Goal: Task Accomplishment & Management: Use online tool/utility

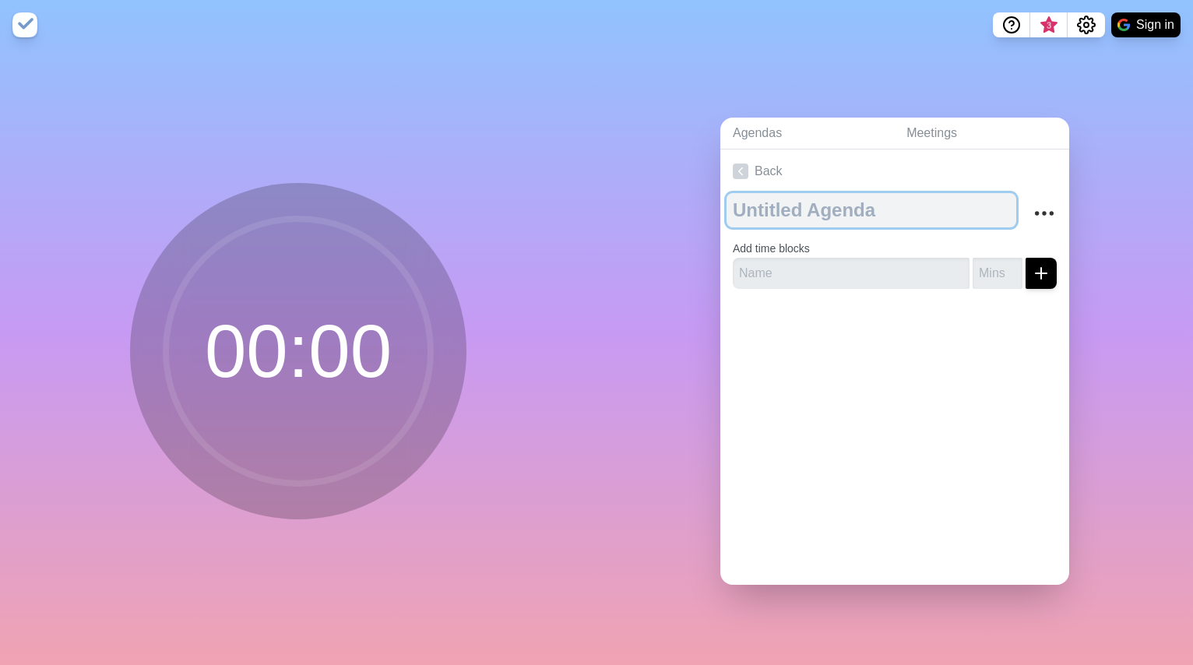
click at [790, 216] on textarea at bounding box center [872, 210] width 290 height 34
type textarea "Design>Dev Process Workshop"
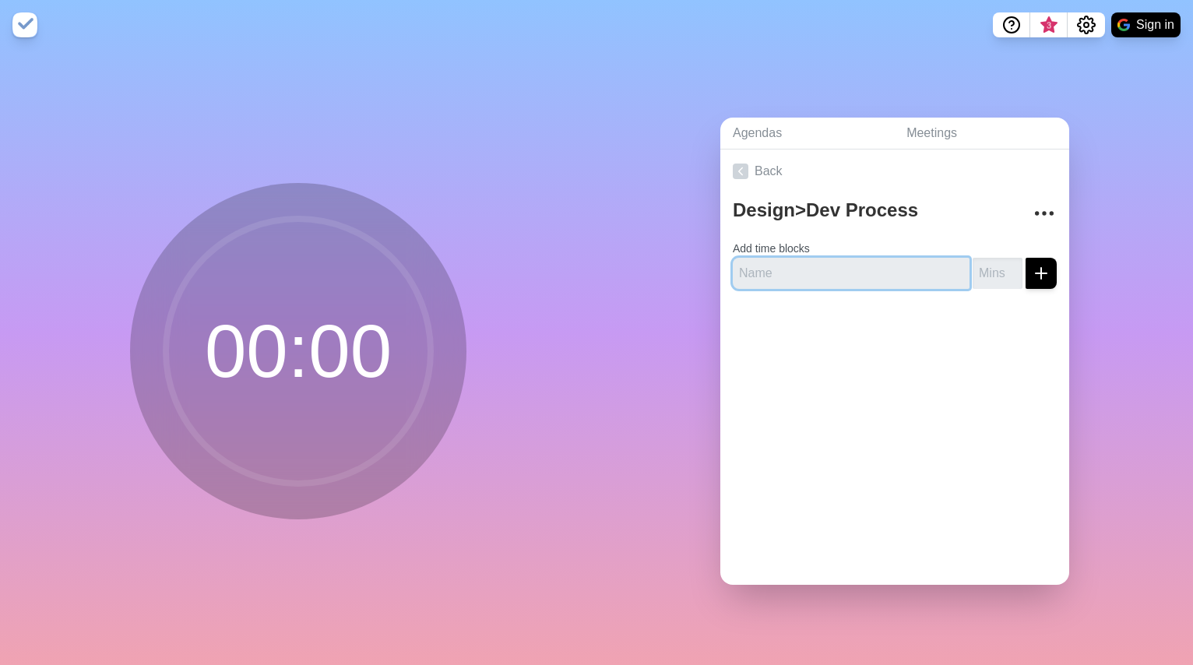
click at [773, 276] on input "text" at bounding box center [851, 273] width 237 height 31
paste input "Combined retro overview"
type input "Combined retro overview"
click at [991, 272] on input "number" at bounding box center [998, 273] width 50 height 31
type input "20"
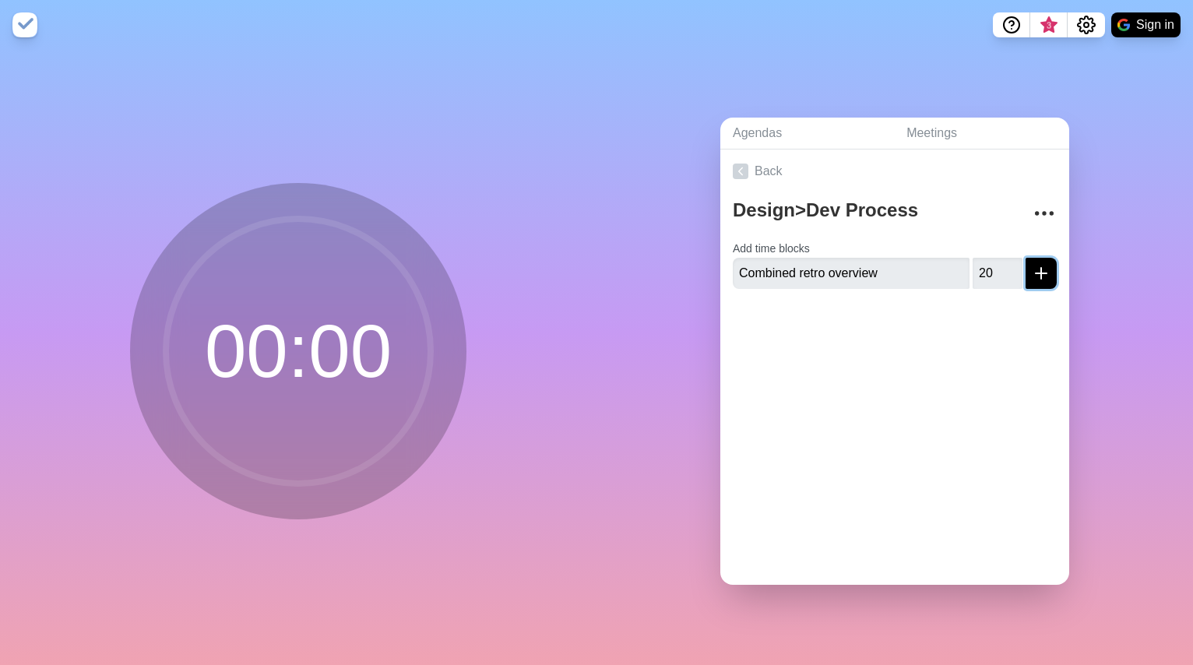
click at [1042, 273] on line "submit" at bounding box center [1041, 273] width 11 height 0
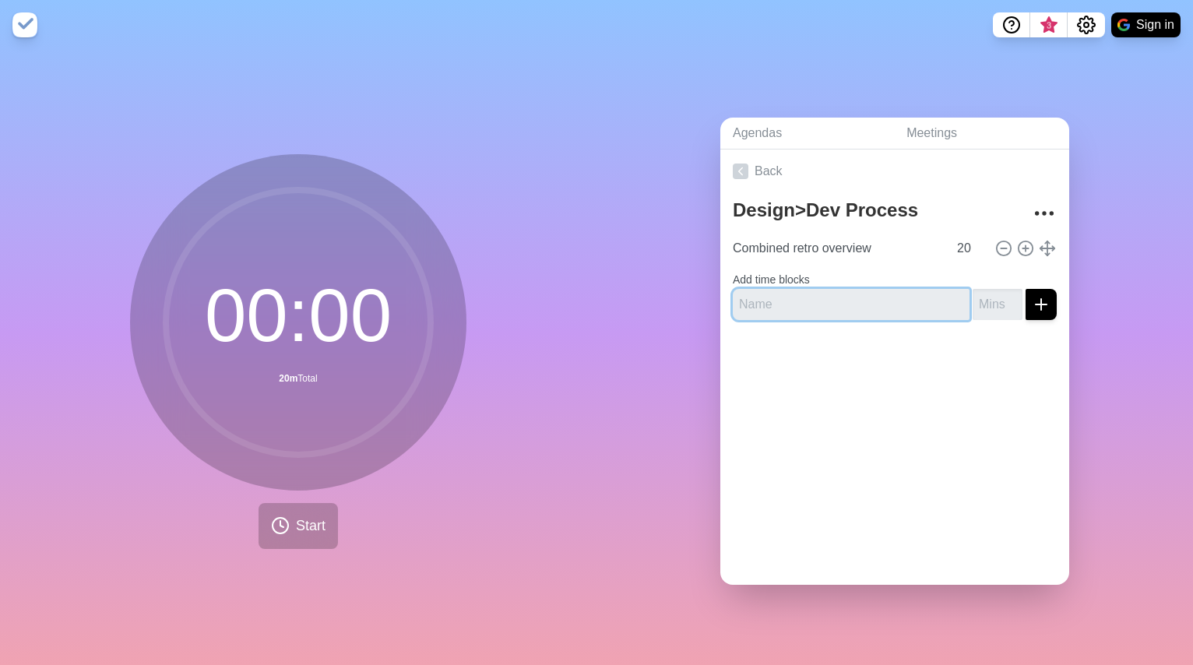
paste input "Standard project structure"
type input "Standard project structure"
click at [993, 303] on input "number" at bounding box center [998, 304] width 50 height 31
type input "10"
click at [1040, 311] on icon "submit" at bounding box center [1041, 304] width 19 height 19
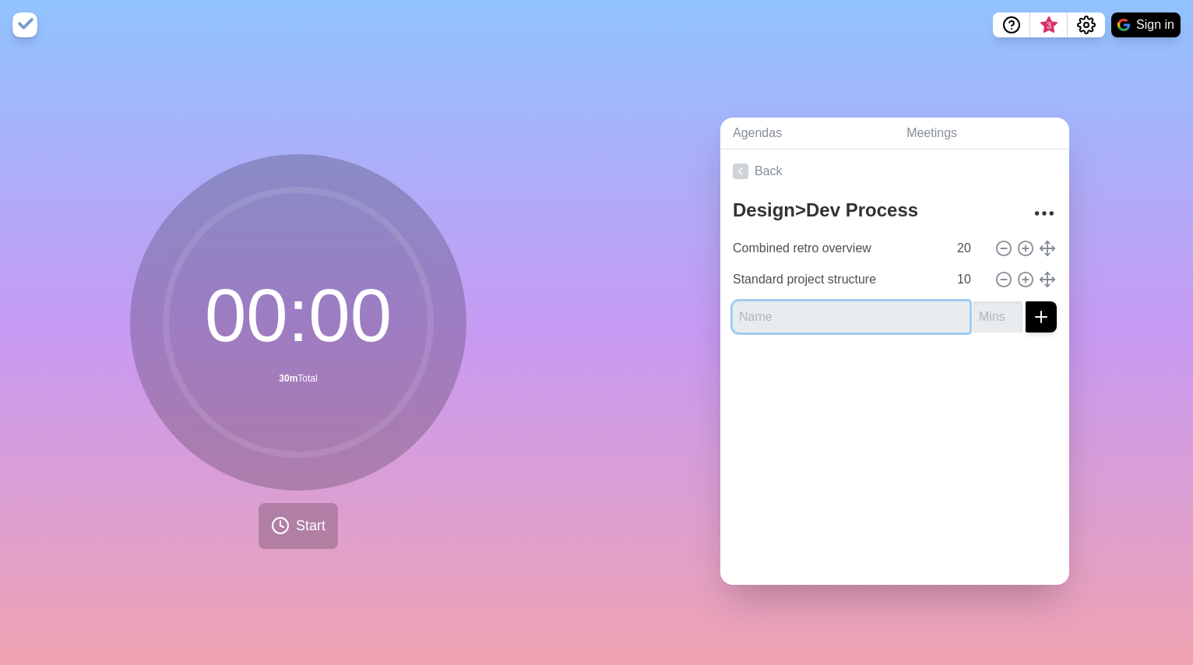
paste input "Component structure"
type input "Component structure"
click at [987, 313] on input "number" at bounding box center [998, 316] width 50 height 31
type input "10"
click at [1034, 317] on icon "submit" at bounding box center [1041, 317] width 19 height 19
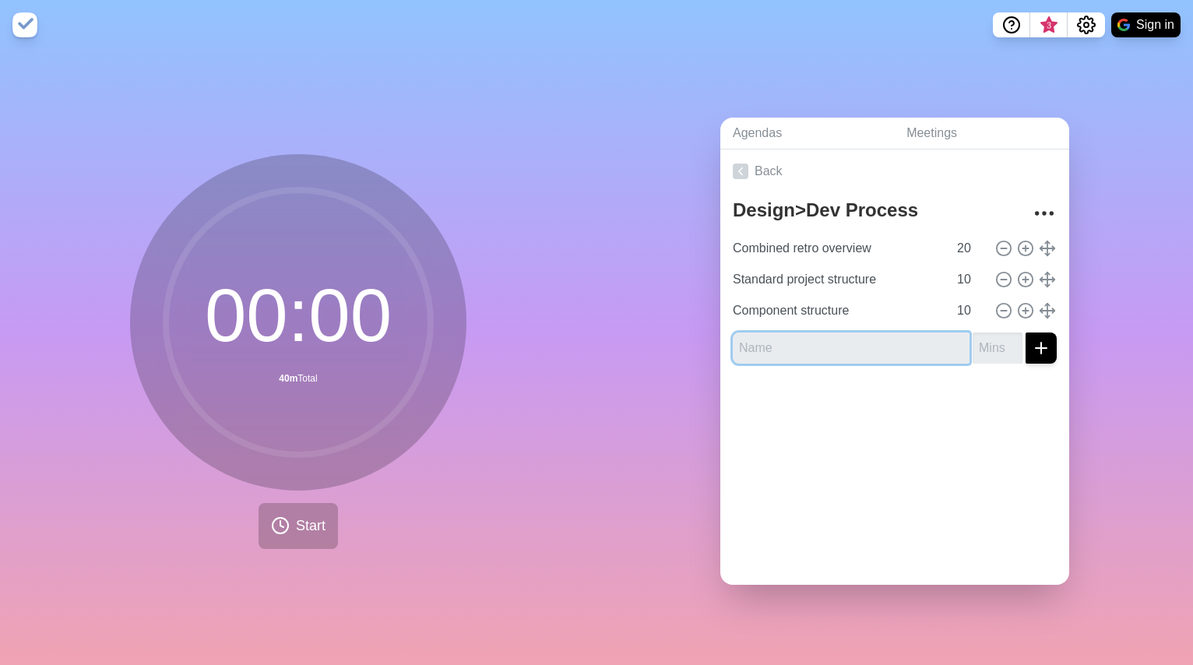
paste input "Handover Documentation"
type input "Handover Documentation"
click at [1004, 357] on input "number" at bounding box center [998, 348] width 50 height 31
type input "10"
click at [1053, 349] on button "submit" at bounding box center [1041, 348] width 31 height 31
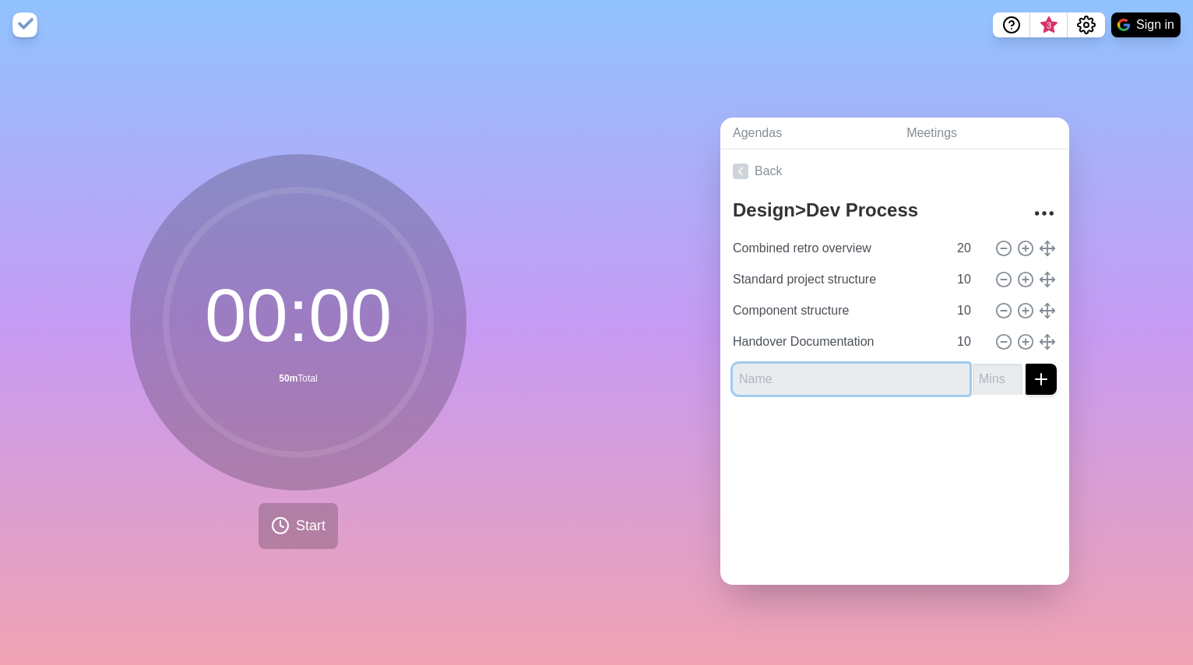
paste input "Continuous Improvement Process"
type input "Continuous Improvement Process"
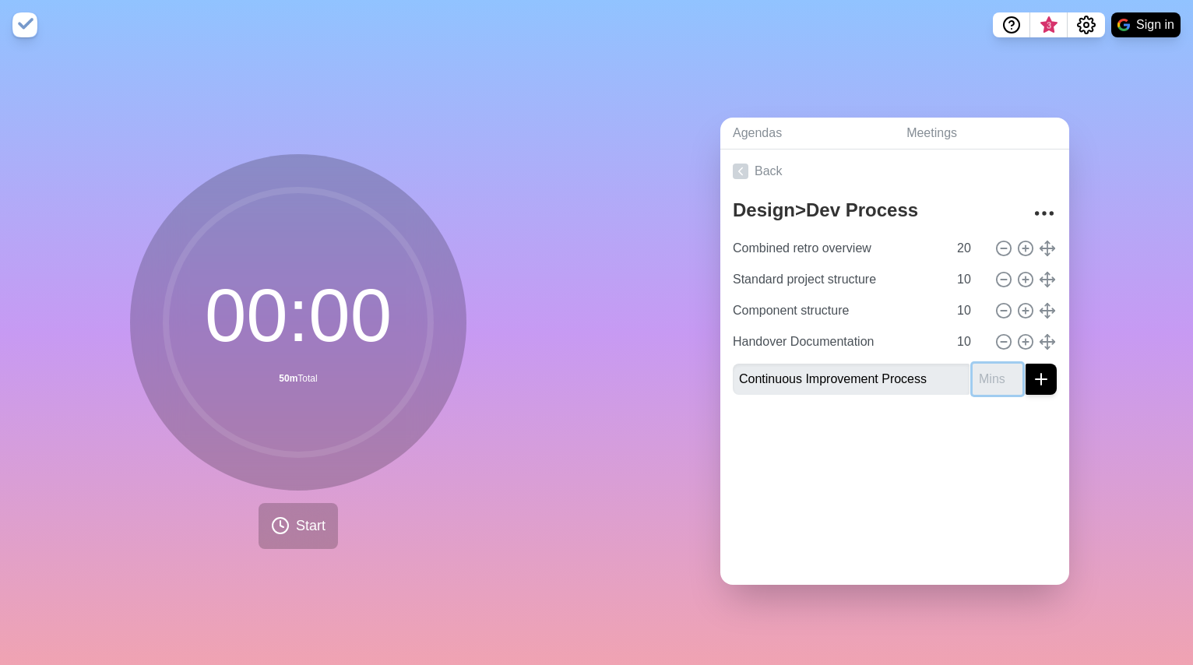
click at [998, 380] on input "number" at bounding box center [998, 379] width 50 height 31
type input "10"
click at [1057, 380] on div "Design>Dev Process Workshop Combined retro overview 20 Standard project structu…" at bounding box center [894, 300] width 349 height 214
click at [1044, 381] on icon "submit" at bounding box center [1041, 379] width 19 height 19
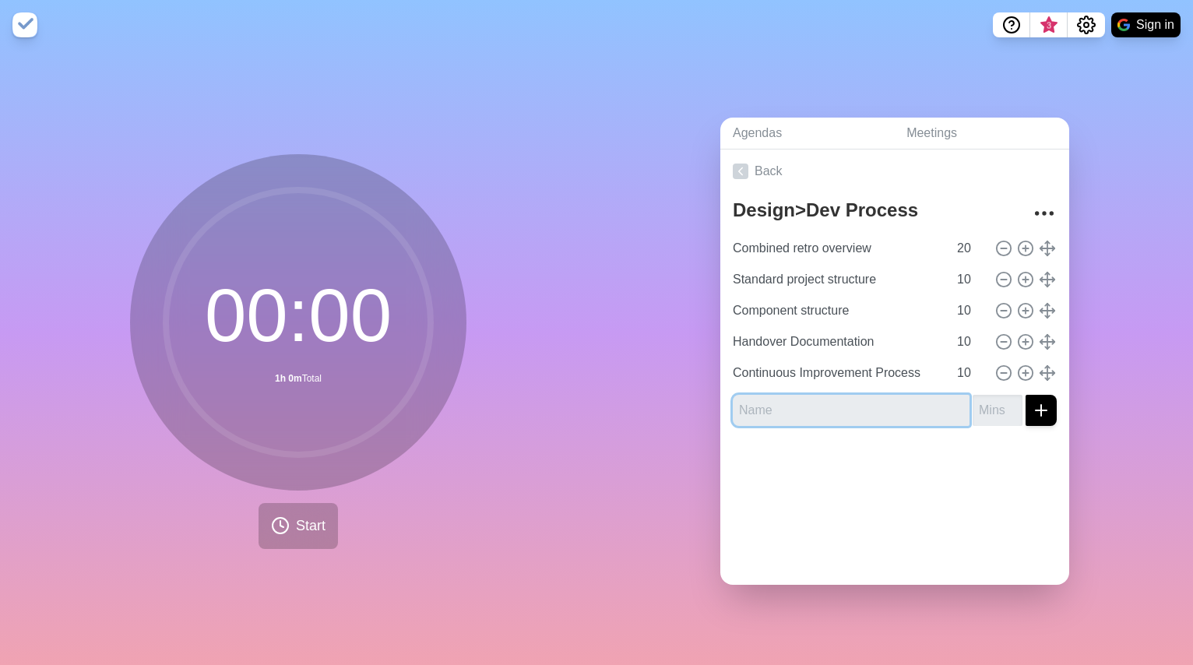
paste input "Ticket management"
type input "Ticket management"
click at [1002, 406] on input "number" at bounding box center [998, 410] width 50 height 31
click at [819, 410] on input "Ticket management" at bounding box center [851, 410] width 237 height 31
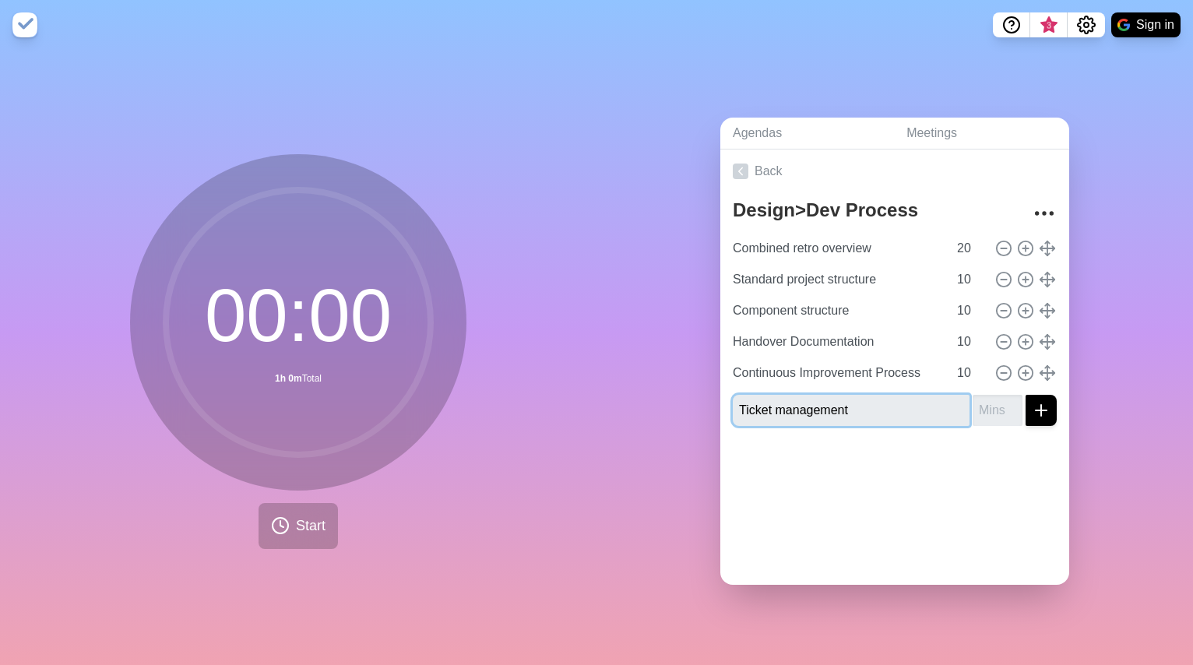
click at [819, 410] on input "Ticket management" at bounding box center [851, 410] width 237 height 31
click at [830, 449] on div at bounding box center [894, 469] width 349 height 62
click at [1046, 215] on icon "More" at bounding box center [1044, 213] width 25 height 25
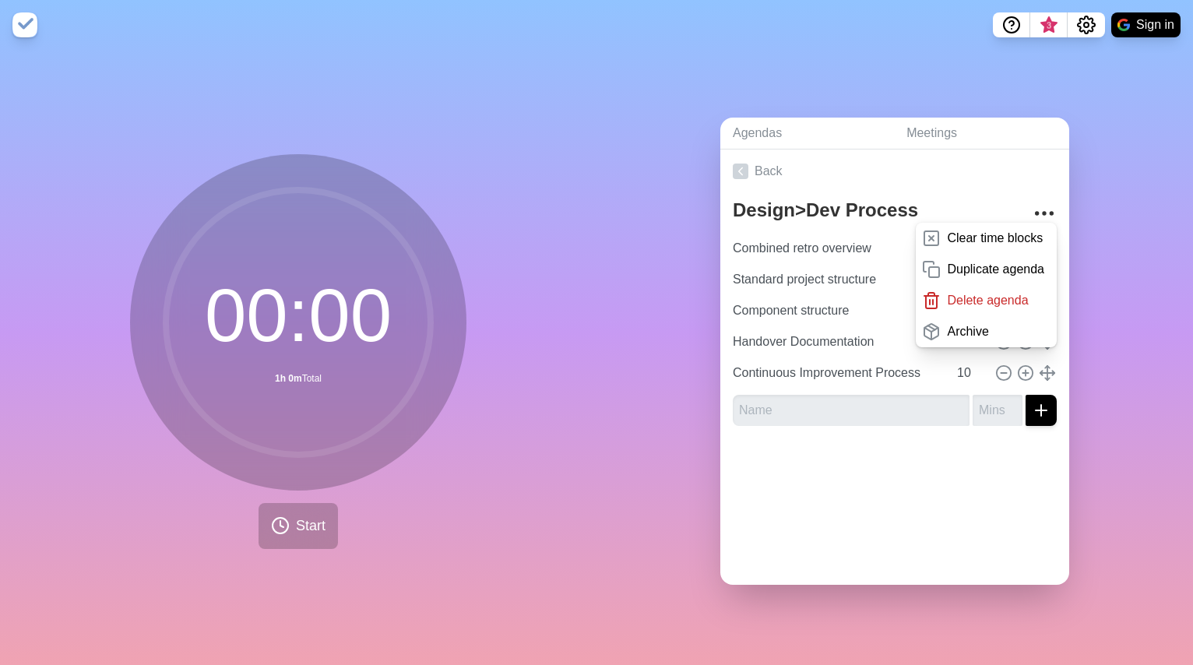
click at [845, 479] on div at bounding box center [894, 469] width 349 height 62
click at [1086, 24] on icon "Settings" at bounding box center [1086, 25] width 19 height 19
click at [868, 62] on div "Agendas Meetings Back Design>Dev Process Workshop Clear time blocks Duplicate a…" at bounding box center [895, 357] width 597 height 615
click at [881, 69] on div "Agendas Meetings Back Design>Dev Process Workshop Clear time blocks Duplicate a…" at bounding box center [895, 357] width 597 height 615
click at [1112, 153] on div "Agendas Meetings Back Design>Dev Process Workshop Clear time blocks Duplicate a…" at bounding box center [895, 357] width 597 height 615
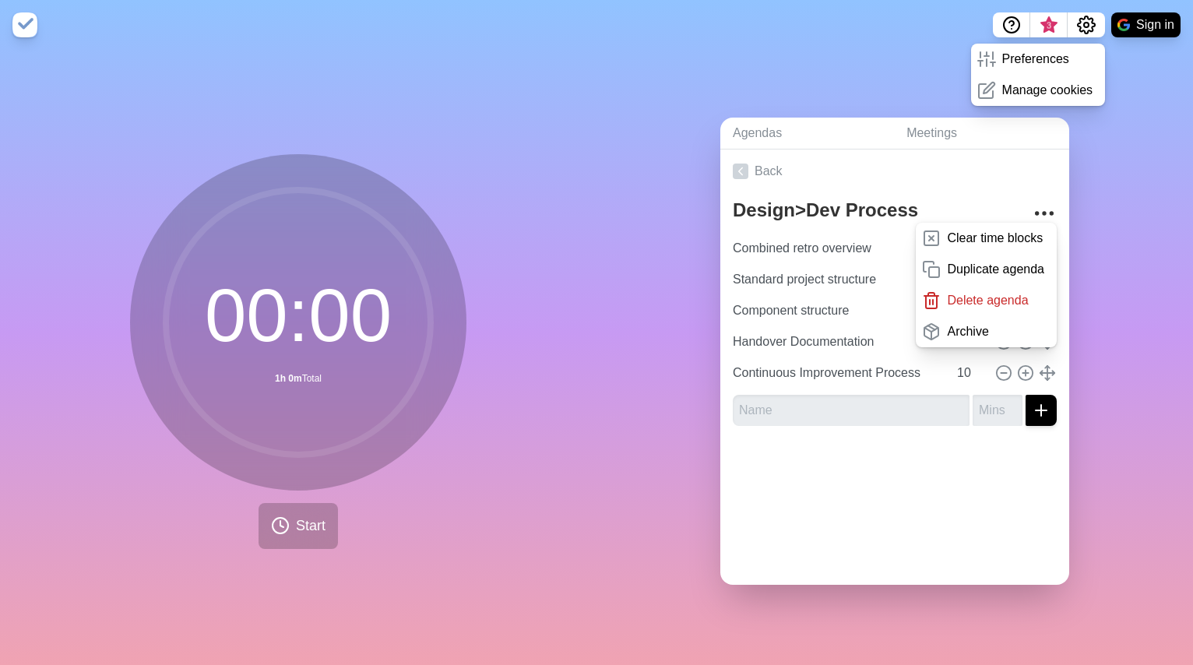
click at [918, 90] on div "Agendas Meetings Back Design>Dev Process Workshop Clear time blocks Duplicate a…" at bounding box center [895, 357] width 597 height 615
click at [1097, 23] on button "Settings" at bounding box center [1086, 24] width 37 height 25
click at [817, 511] on div "Back Design>Dev Process Workshop Clear time blocks Duplicate agenda Delete agen…" at bounding box center [894, 367] width 349 height 435
click at [620, 462] on div "Agendas Meetings Back Design>Dev Process Workshop Clear time blocks Duplicate a…" at bounding box center [895, 357] width 597 height 615
